Goal: Find specific page/section: Find specific page/section

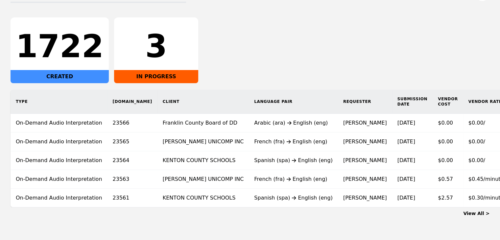
click at [467, 216] on link "View All >" at bounding box center [476, 213] width 26 height 5
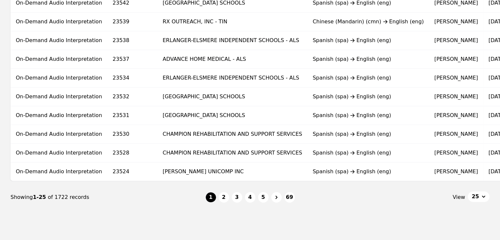
scroll to position [427, 0]
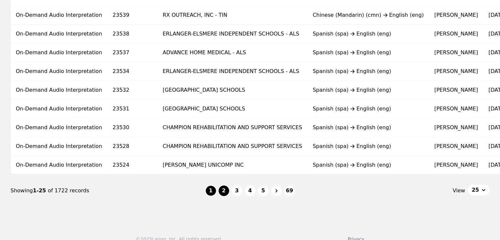
click at [225, 193] on button "2" at bounding box center [224, 190] width 11 height 11
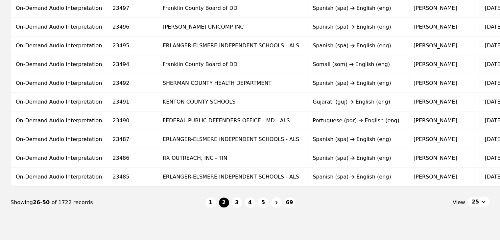
scroll to position [427, 0]
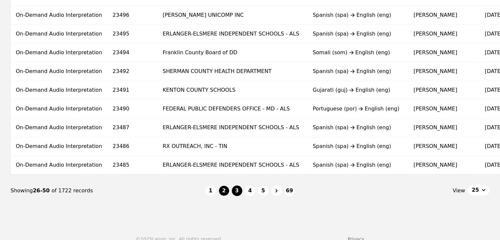
click at [240, 190] on button "3" at bounding box center [237, 190] width 11 height 11
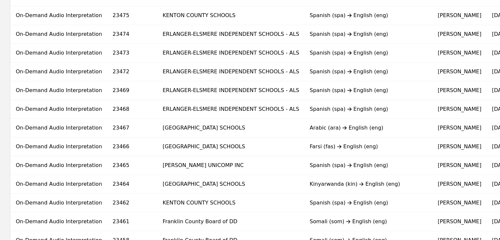
scroll to position [394, 0]
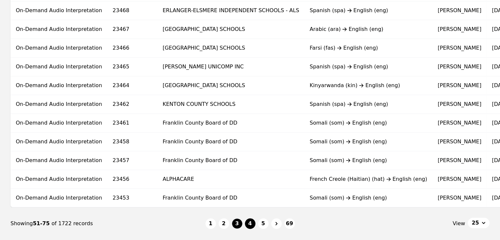
click at [247, 225] on button "4" at bounding box center [250, 223] width 11 height 11
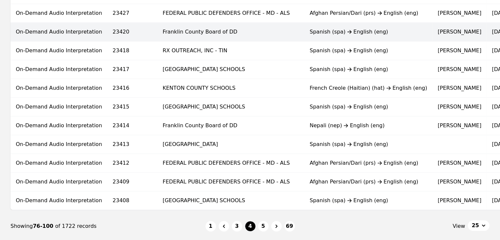
scroll to position [427, 0]
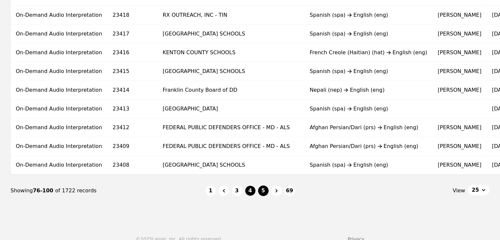
click at [266, 196] on button "5" at bounding box center [263, 190] width 11 height 11
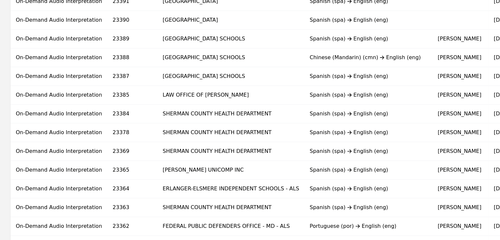
scroll to position [394, 0]
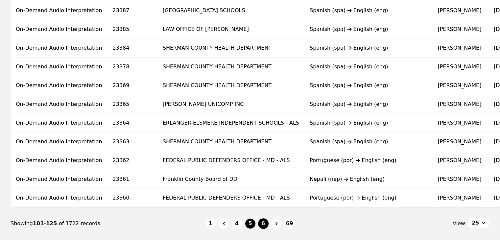
click at [260, 224] on button "6" at bounding box center [263, 223] width 11 height 11
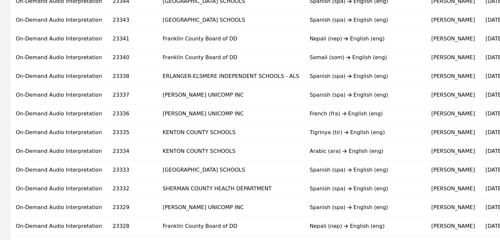
scroll to position [394, 0]
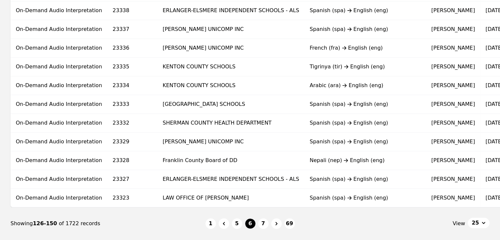
click at [206, 227] on button "1" at bounding box center [210, 223] width 11 height 11
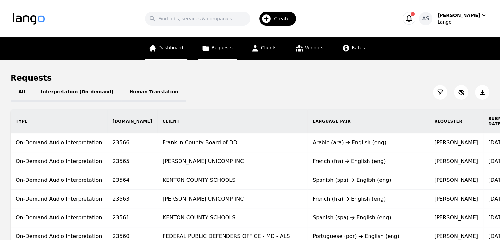
click at [172, 49] on span "Dashboard" at bounding box center [170, 47] width 25 height 5
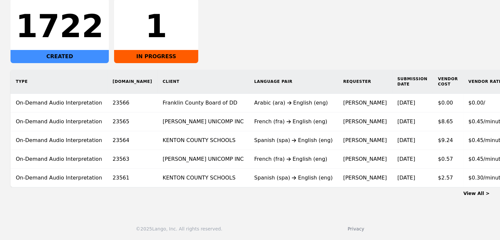
click at [202, 204] on main "Dashboard All Interpretation (On-demand) Human Translation 1722 CREATED 1 IN PR…" at bounding box center [250, 75] width 500 height 269
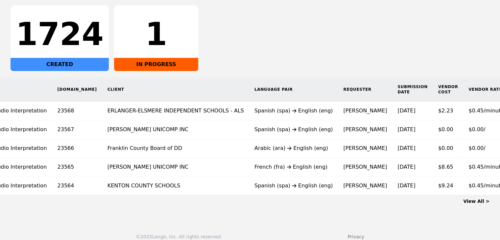
scroll to position [123, 0]
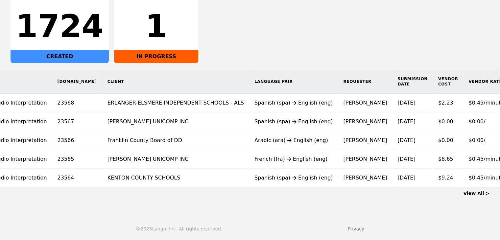
click at [489, 194] on link "View All >" at bounding box center [476, 193] width 26 height 5
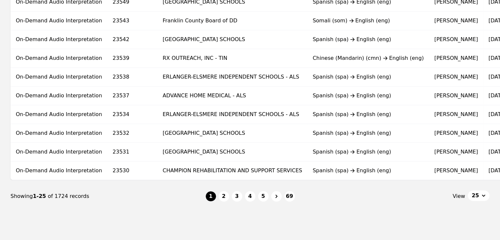
scroll to position [440, 0]
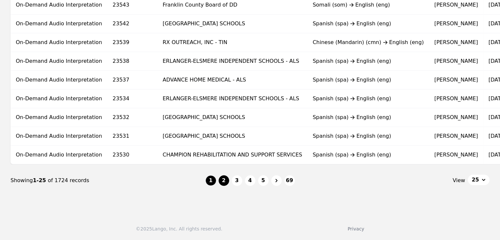
click at [225, 182] on button "2" at bounding box center [224, 180] width 11 height 11
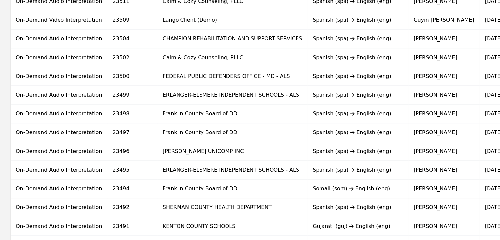
scroll to position [440, 0]
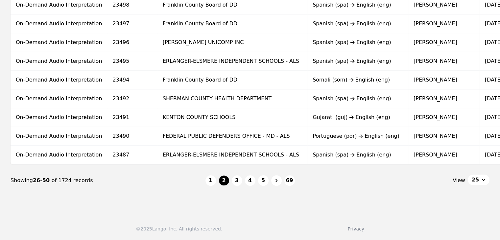
click at [239, 180] on button "3" at bounding box center [237, 180] width 11 height 11
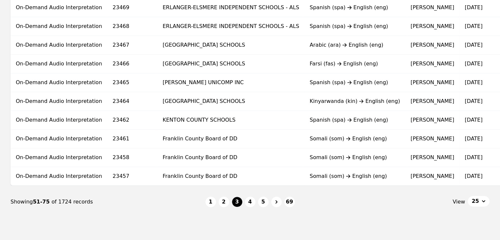
scroll to position [440, 0]
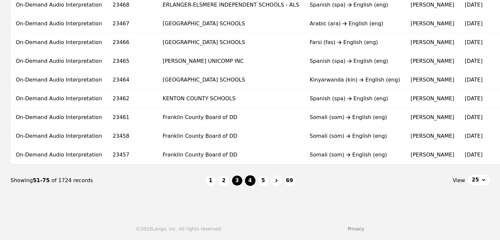
click at [252, 178] on button "4" at bounding box center [250, 180] width 11 height 11
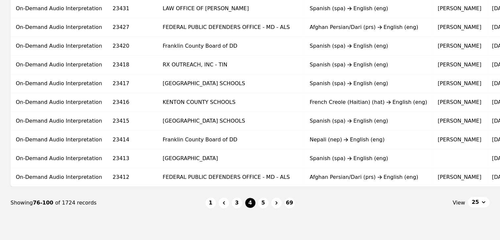
scroll to position [440, 0]
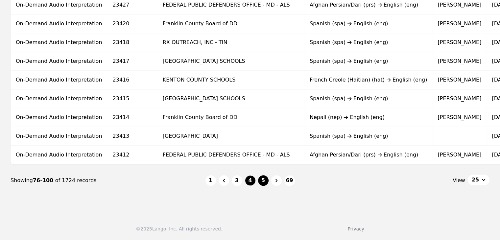
click at [267, 179] on button "5" at bounding box center [263, 180] width 11 height 11
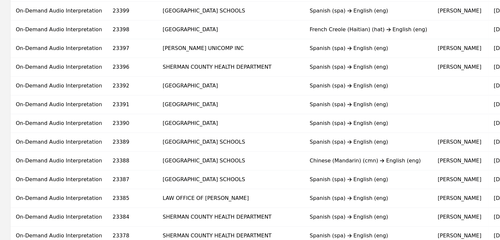
scroll to position [440, 0]
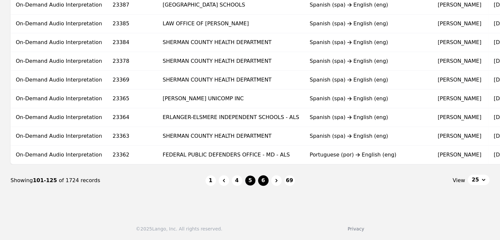
click at [262, 176] on button "6" at bounding box center [263, 180] width 11 height 11
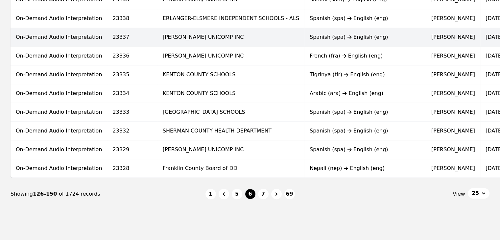
scroll to position [427, 0]
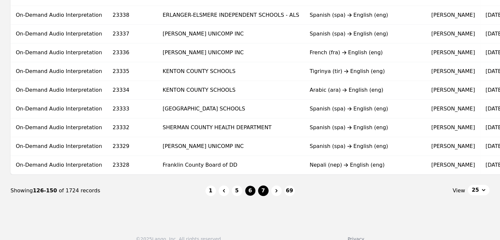
click at [264, 196] on button "7" at bounding box center [263, 190] width 11 height 11
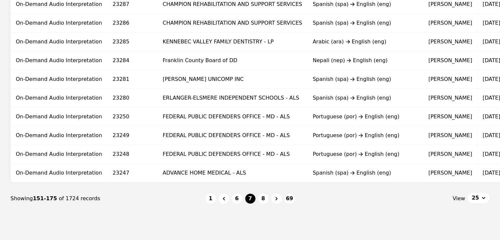
scroll to position [440, 0]
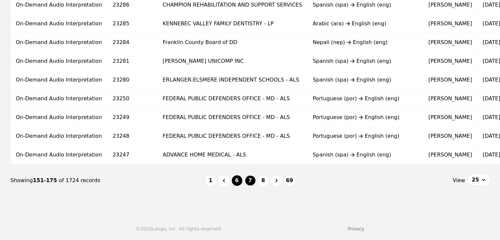
click at [238, 183] on button "6" at bounding box center [237, 180] width 11 height 11
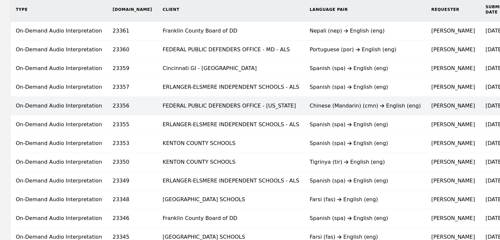
scroll to position [111, 0]
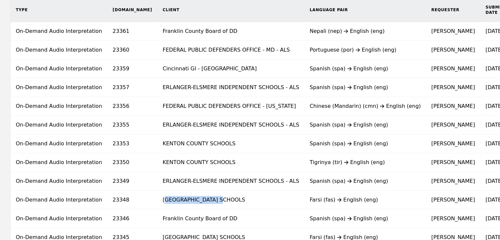
drag, startPoint x: 133, startPoint y: 199, endPoint x: 175, endPoint y: 199, distance: 41.7
click at [184, 204] on td "WEST CARROLLTON SCHOOLS" at bounding box center [230, 200] width 147 height 19
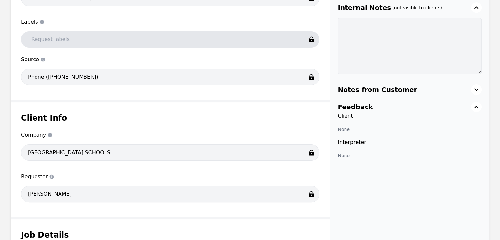
scroll to position [230, 0]
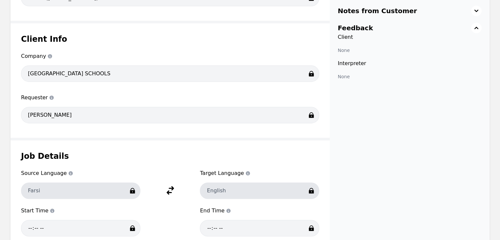
click at [63, 59] on div "Company Company WEST CARROLLTON SCHOOLS" at bounding box center [170, 69] width 298 height 34
click at [118, 43] on h1 "Client Info" at bounding box center [170, 39] width 298 height 11
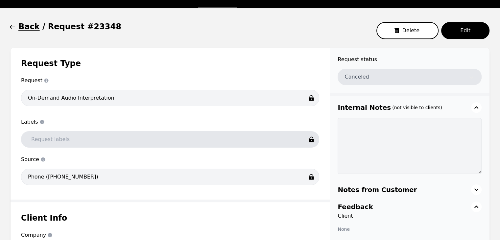
scroll to position [0, 0]
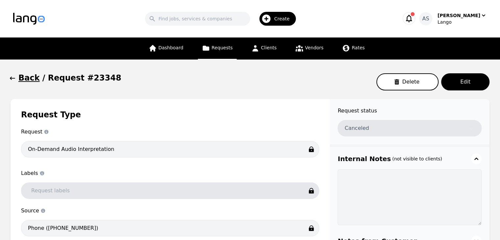
click at [10, 82] on icon "button" at bounding box center [12, 78] width 7 height 7
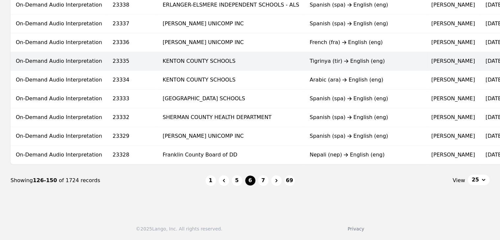
scroll to position [440, 0]
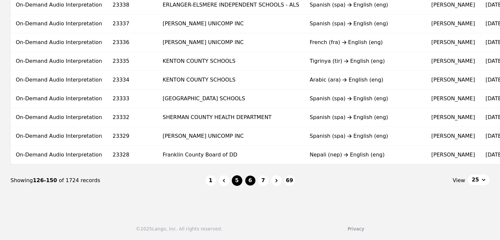
click at [236, 182] on button "5" at bounding box center [237, 180] width 11 height 11
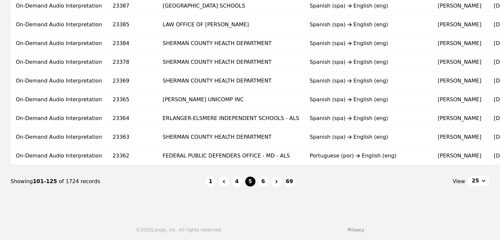
scroll to position [440, 0]
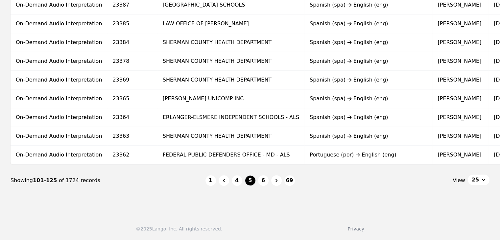
click at [268, 176] on ul "1 4 5 6 69" at bounding box center [249, 180] width 89 height 11
click at [261, 180] on button "6" at bounding box center [263, 180] width 11 height 11
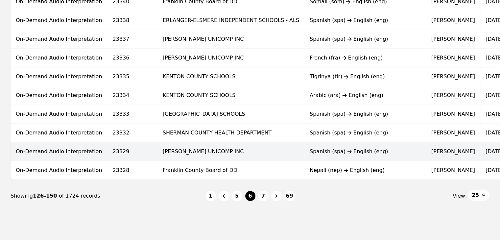
scroll to position [440, 0]
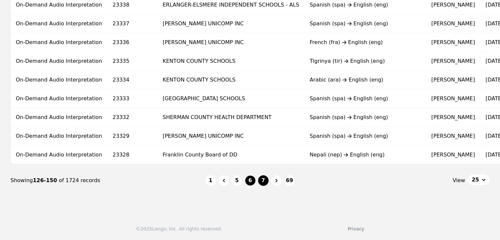
click at [260, 178] on button "7" at bounding box center [263, 180] width 11 height 11
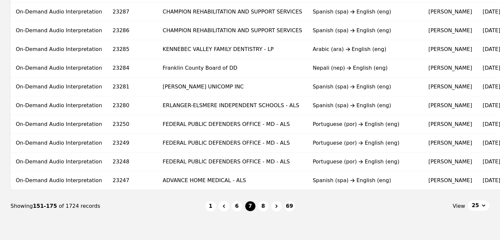
scroll to position [440, 0]
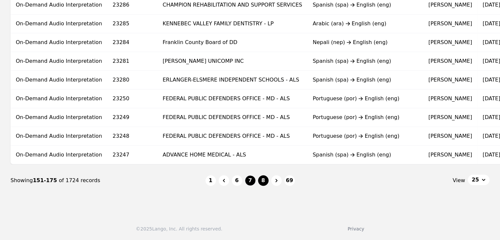
click at [263, 184] on button "8" at bounding box center [263, 180] width 11 height 11
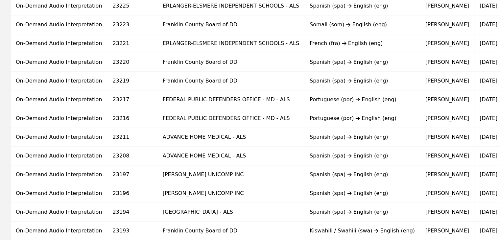
scroll to position [440, 0]
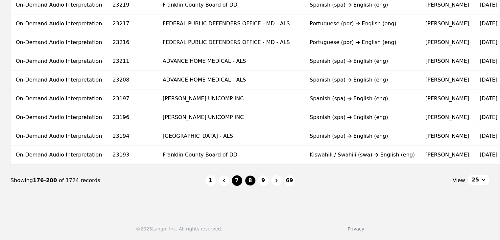
click at [235, 180] on button "7" at bounding box center [237, 180] width 11 height 11
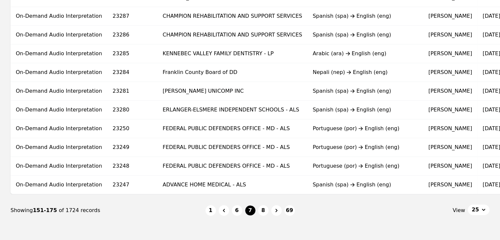
scroll to position [440, 0]
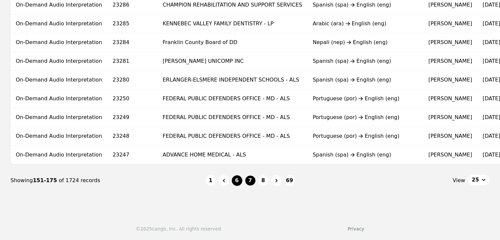
click at [238, 179] on button "6" at bounding box center [237, 180] width 11 height 11
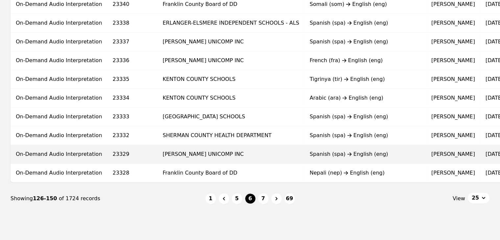
scroll to position [440, 0]
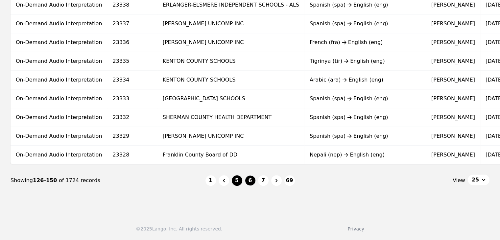
click at [239, 178] on button "5" at bounding box center [237, 180] width 11 height 11
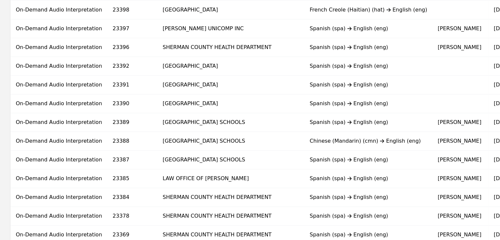
scroll to position [276, 0]
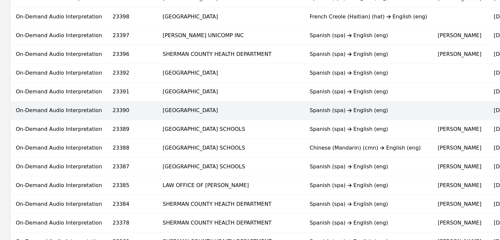
copy td "MIAMI VALLEY CHILD DEVELOPMENT CENTER"
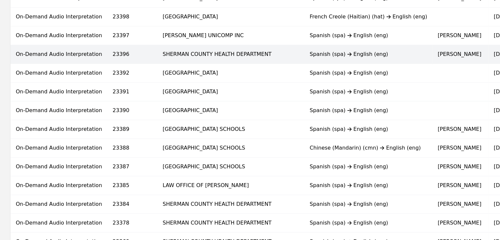
drag, startPoint x: 235, startPoint y: 109, endPoint x: 151, endPoint y: 52, distance: 101.4
click at [151, 54] on tbody "On-Demand Audio Interpretation 23409 FEDERAL PUBLIC DEFENDERS OFFICE - MD - ALS…" at bounding box center [333, 92] width 645 height 468
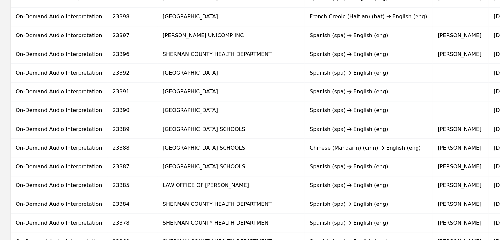
click at [2, 45] on div "Type Req.ID Client Language Pair Requester Submission Date Vendor Cost Vendor R…" at bounding box center [333, 80] width 666 height 492
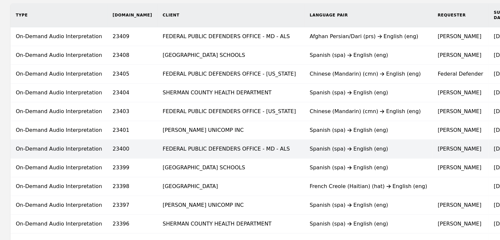
scroll to position [0, 0]
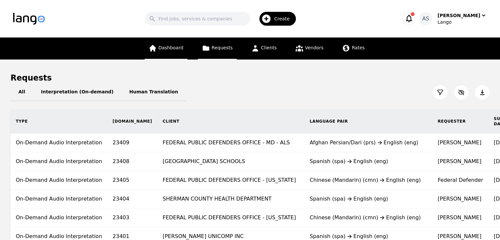
click at [174, 49] on span "Dashboard" at bounding box center [170, 47] width 25 height 5
